Goal: Find contact information

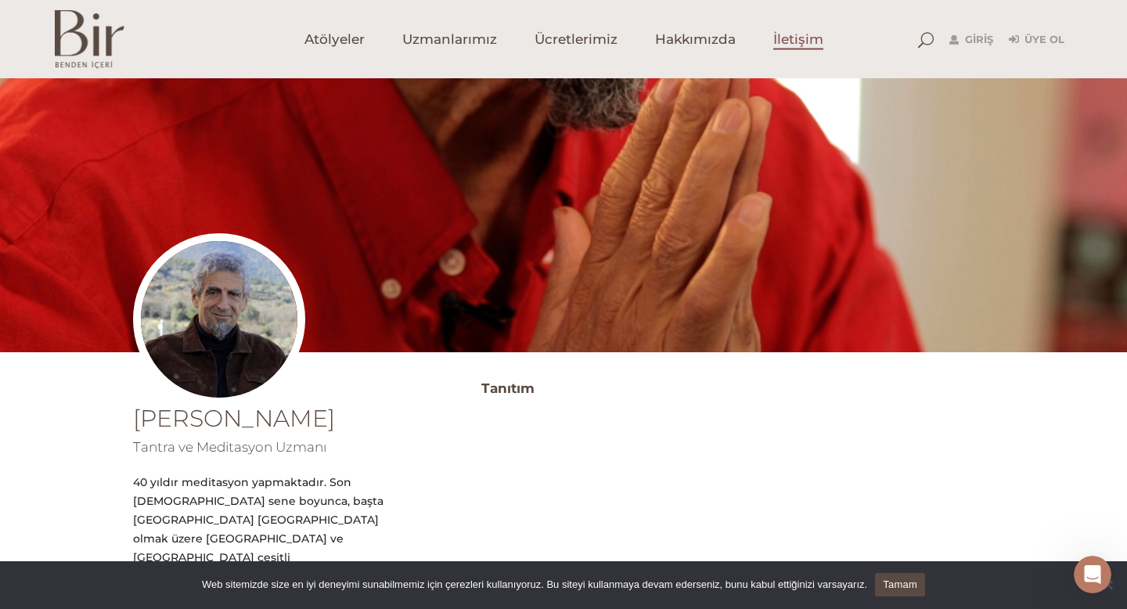
click at [787, 43] on span "İletişim" at bounding box center [798, 40] width 50 height 18
